Goal: Entertainment & Leisure: Browse casually

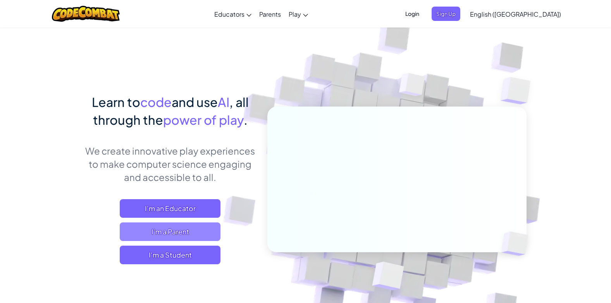
click at [187, 232] on span "I'm a Parent" at bounding box center [170, 231] width 101 height 19
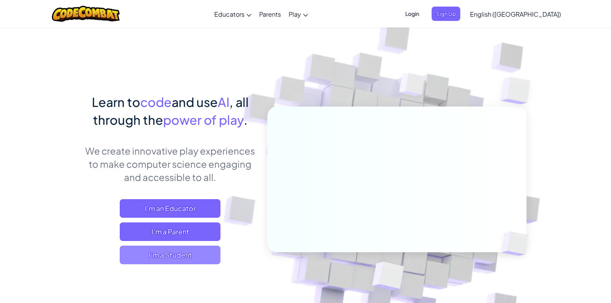
click at [190, 264] on span "I'm a Student" at bounding box center [170, 255] width 101 height 19
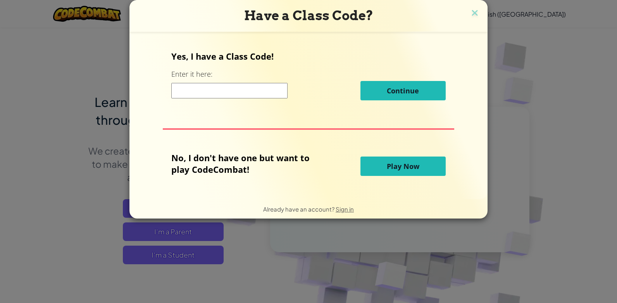
click at [412, 162] on span "Play Now" at bounding box center [403, 166] width 33 height 9
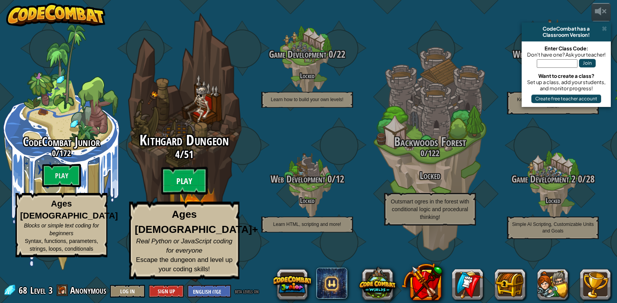
click at [188, 195] on btn "Play" at bounding box center [184, 181] width 47 height 28
